Goal: Find specific page/section: Find specific page/section

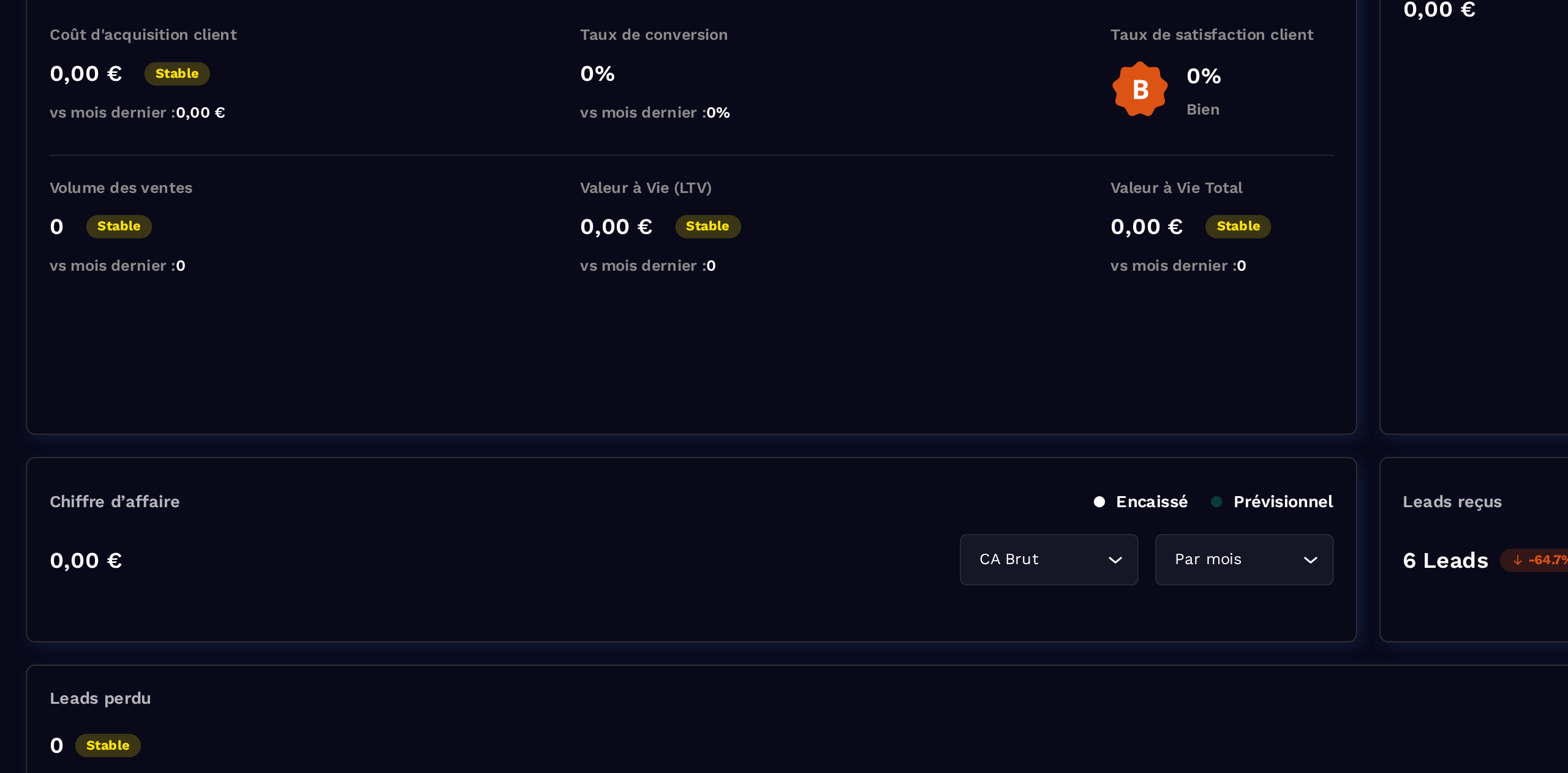
scroll to position [38, 0]
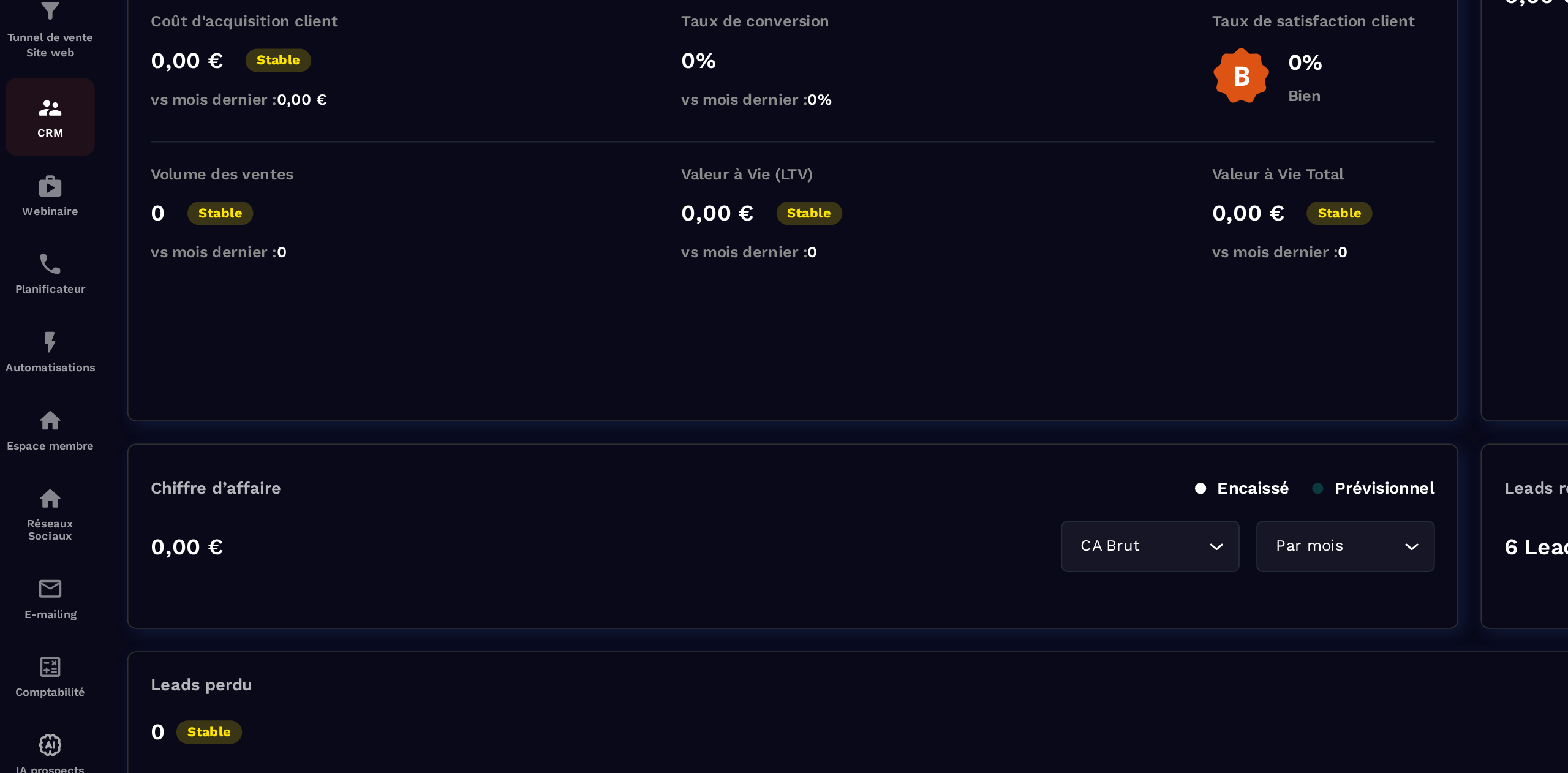
click at [25, 170] on img at bounding box center [27, 163] width 15 height 15
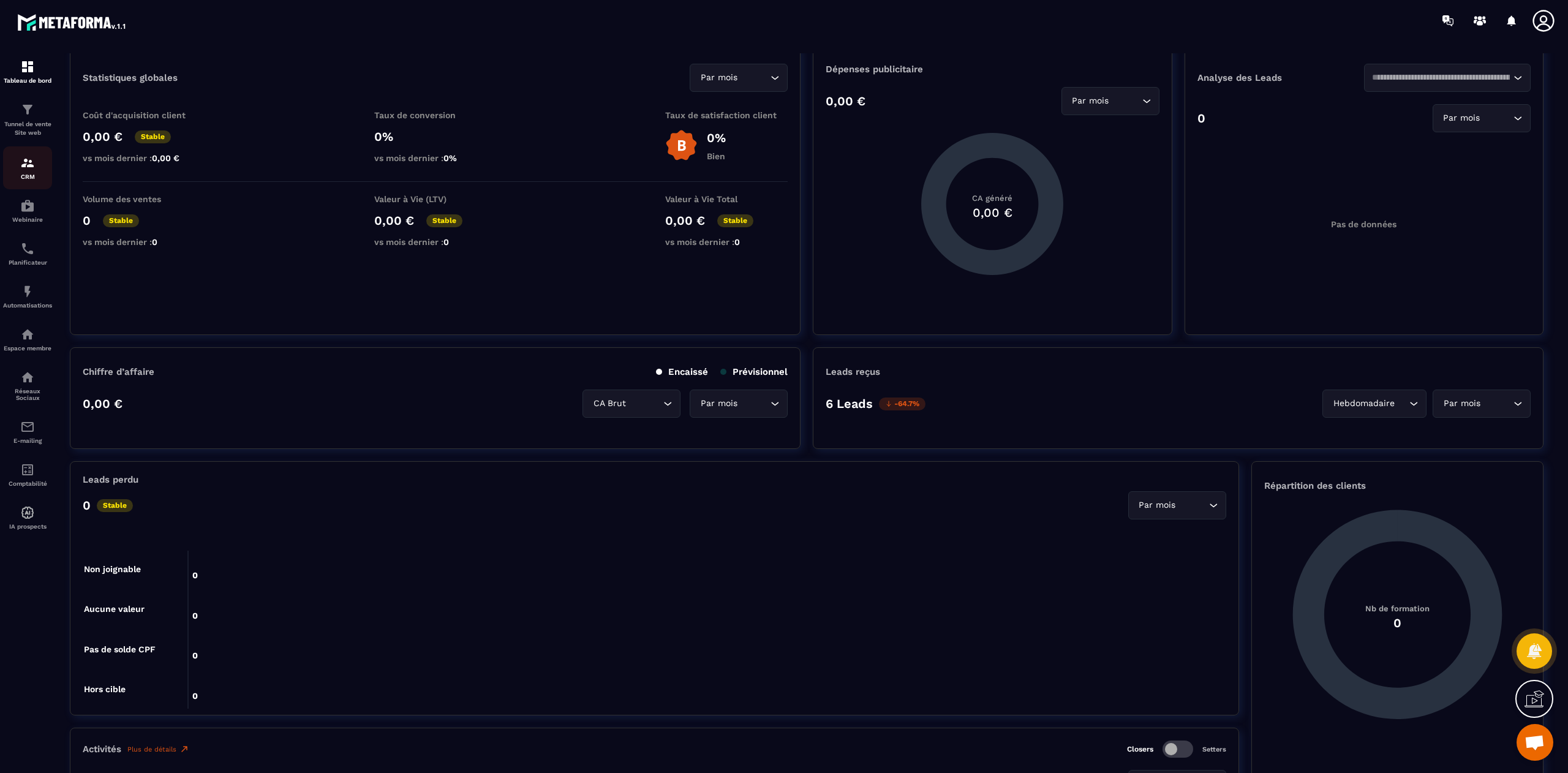
click at [25, 173] on p "CRM" at bounding box center [27, 177] width 49 height 7
click at [27, 165] on img at bounding box center [27, 163] width 15 height 15
click at [20, 169] on img at bounding box center [27, 163] width 15 height 15
